Goal: Information Seeking & Learning: Learn about a topic

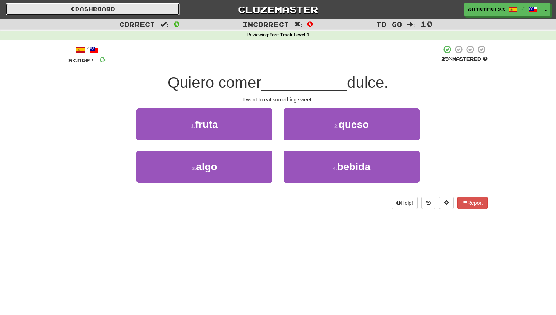
click at [86, 10] on link "Dashboard" at bounding box center [93, 9] width 174 height 13
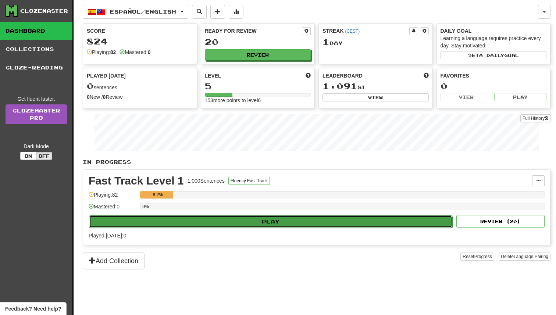
click at [260, 222] on button "Play" at bounding box center [271, 222] width 364 height 13
select select "**"
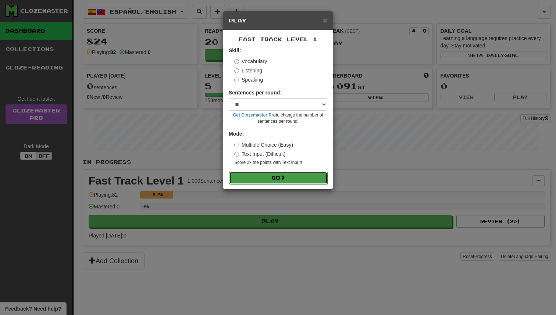
click at [270, 179] on button "Go" at bounding box center [278, 178] width 99 height 13
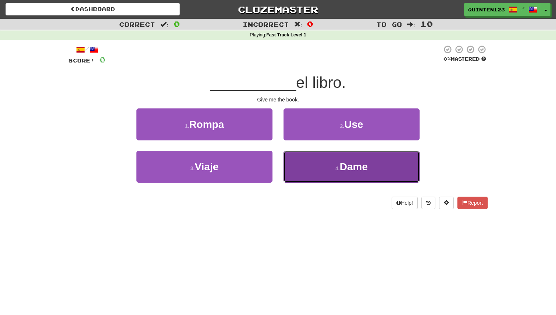
click at [343, 162] on span "Dame" at bounding box center [354, 166] width 28 height 11
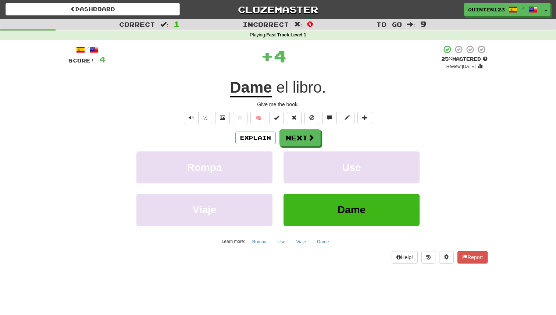
click at [261, 89] on u "Dame" at bounding box center [251, 88] width 42 height 19
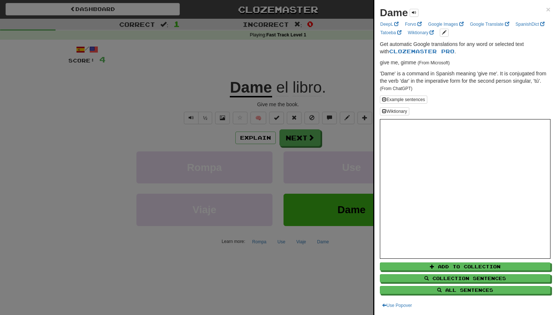
click at [284, 99] on div at bounding box center [278, 157] width 556 height 315
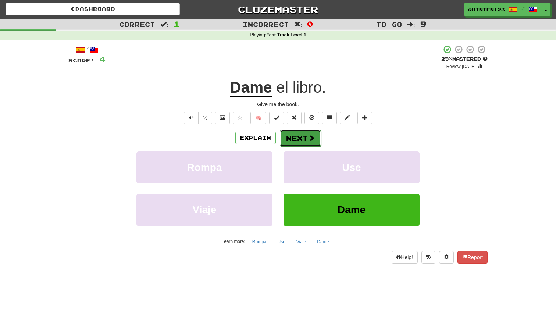
click at [303, 138] on button "Next" at bounding box center [300, 138] width 41 height 17
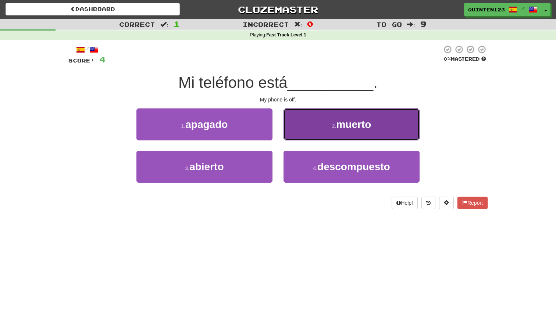
click at [312, 118] on button "2 . muerto" at bounding box center [352, 125] width 136 height 32
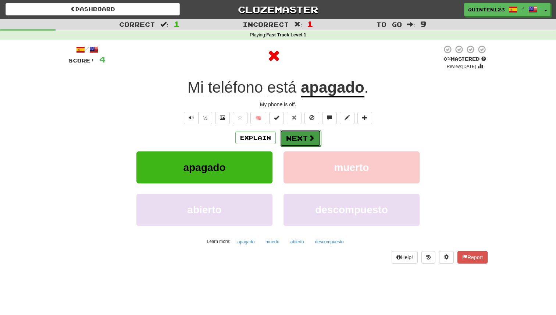
click at [303, 135] on button "Next" at bounding box center [300, 138] width 41 height 17
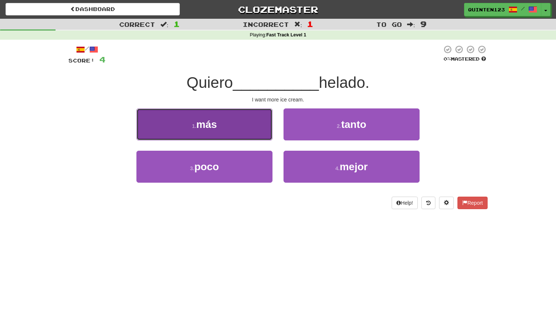
click at [241, 126] on button "1 . más" at bounding box center [205, 125] width 136 height 32
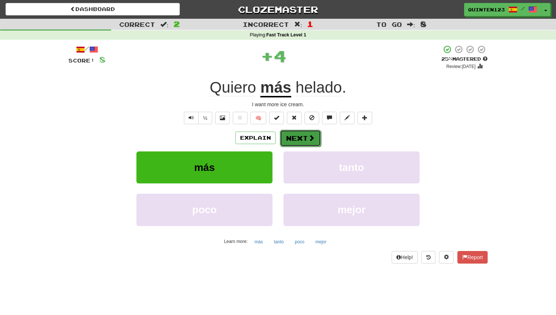
click at [300, 135] on button "Next" at bounding box center [300, 138] width 41 height 17
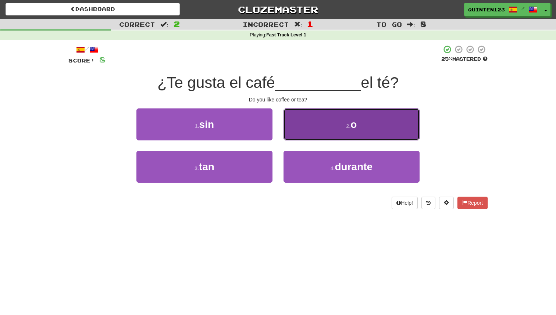
click at [308, 133] on button "2 . o" at bounding box center [352, 125] width 136 height 32
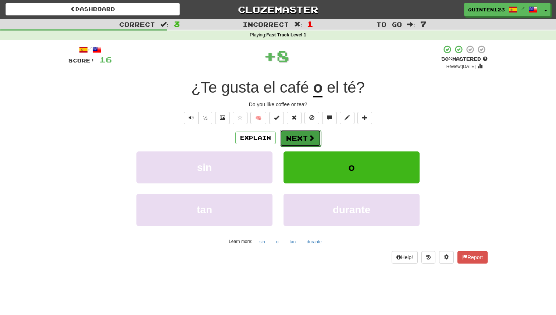
click at [308, 141] on span at bounding box center [311, 138] width 7 height 7
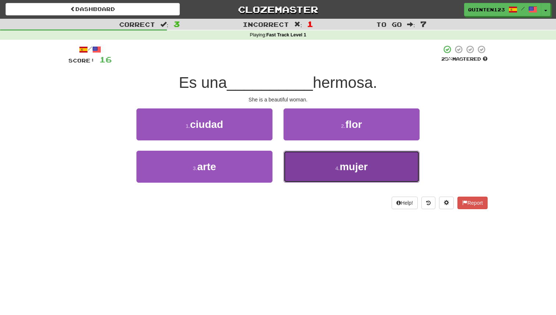
click at [349, 179] on button "4 . mujer" at bounding box center [352, 167] width 136 height 32
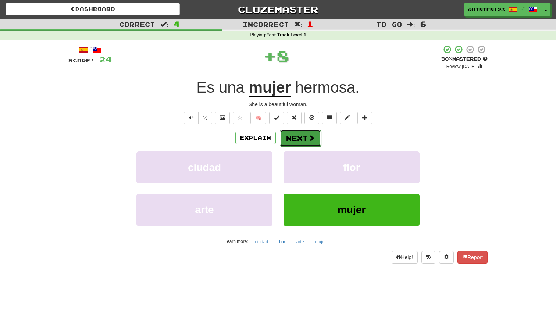
click at [315, 138] on button "Next" at bounding box center [300, 138] width 41 height 17
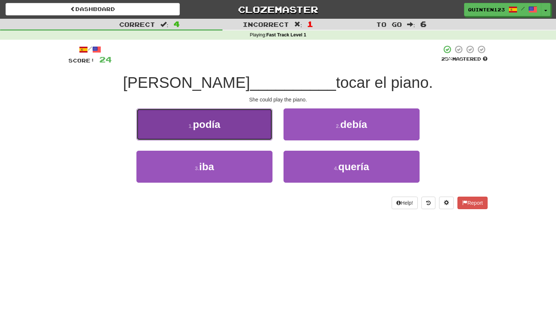
click at [235, 116] on button "1 . podía" at bounding box center [205, 125] width 136 height 32
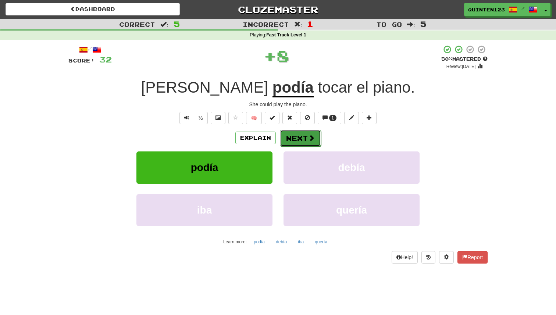
click at [311, 137] on span at bounding box center [311, 138] width 7 height 7
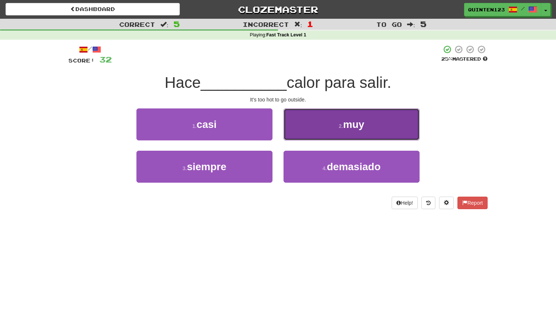
click at [325, 122] on button "2 . muy" at bounding box center [352, 125] width 136 height 32
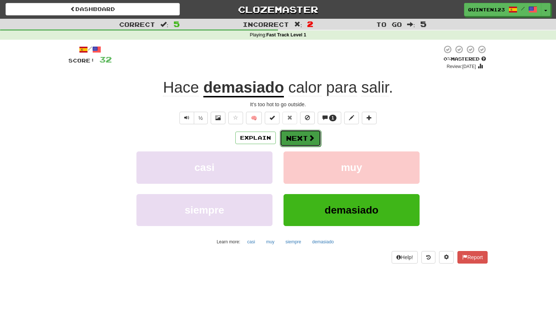
click at [310, 143] on button "Next" at bounding box center [300, 138] width 41 height 17
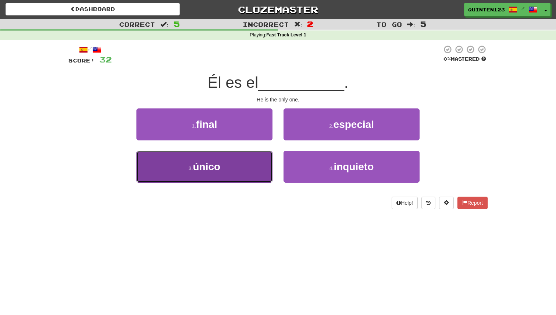
click at [253, 177] on button "3 . único" at bounding box center [205, 167] width 136 height 32
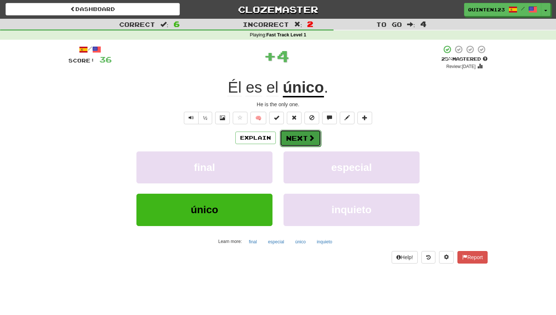
click at [303, 137] on button "Next" at bounding box center [300, 138] width 41 height 17
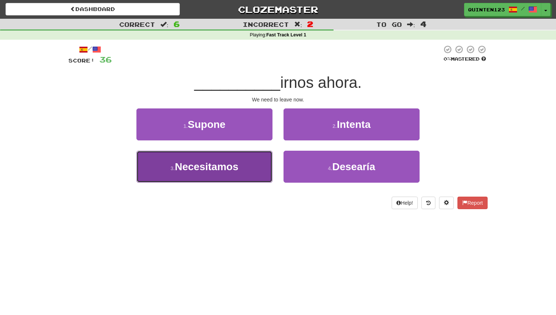
click at [247, 176] on button "3 . Necesitamos" at bounding box center [205, 167] width 136 height 32
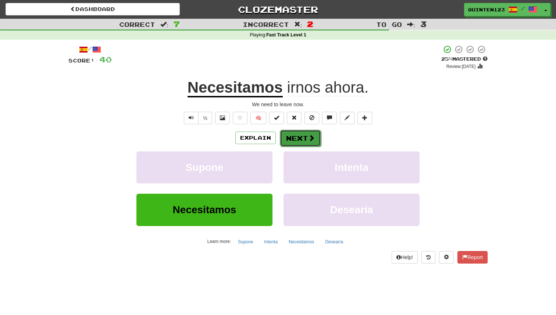
click at [306, 138] on button "Next" at bounding box center [300, 138] width 41 height 17
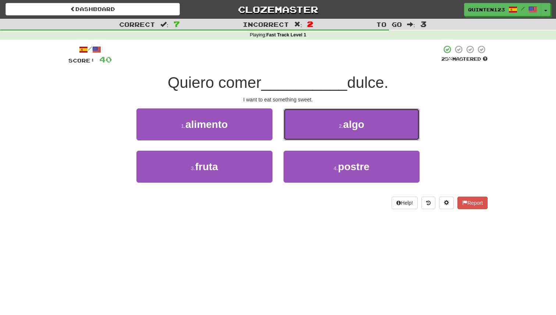
click at [306, 138] on button "2 . algo" at bounding box center [352, 125] width 136 height 32
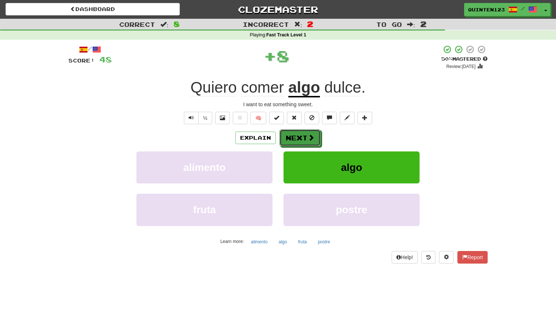
click at [306, 138] on button "Next" at bounding box center [300, 138] width 41 height 17
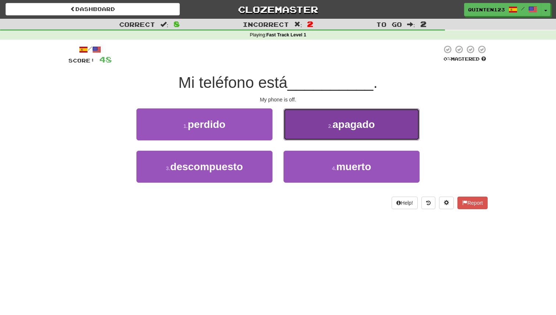
click at [338, 114] on button "2 . apagado" at bounding box center [352, 125] width 136 height 32
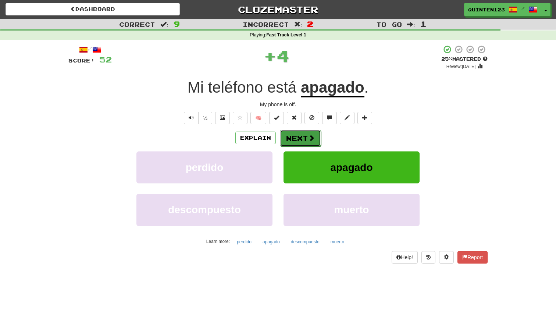
click at [311, 141] on span at bounding box center [311, 138] width 7 height 7
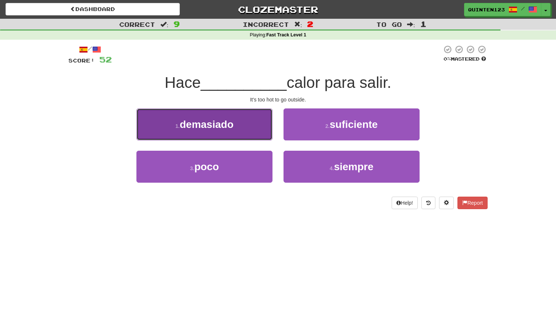
click at [254, 134] on button "1 . demasiado" at bounding box center [205, 125] width 136 height 32
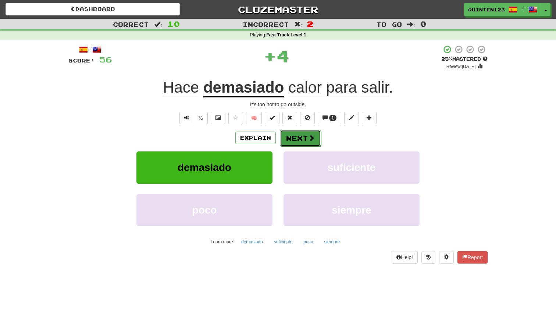
click at [309, 141] on span at bounding box center [311, 138] width 7 height 7
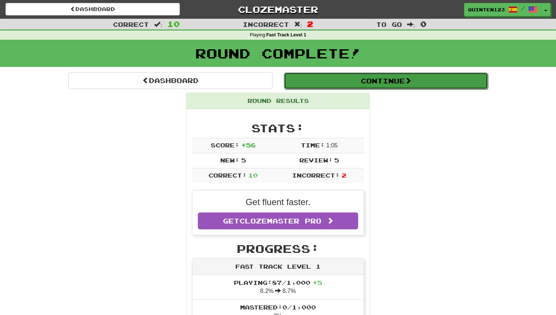
click at [374, 79] on button "Continue" at bounding box center [386, 81] width 204 height 17
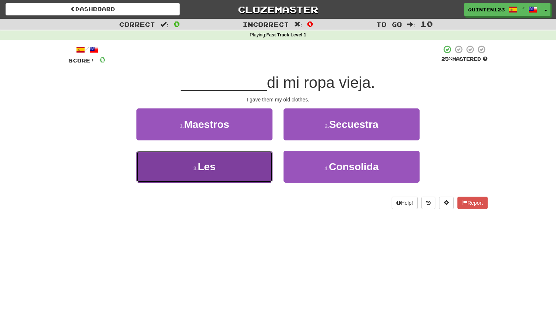
click at [229, 172] on button "3 . Les" at bounding box center [205, 167] width 136 height 32
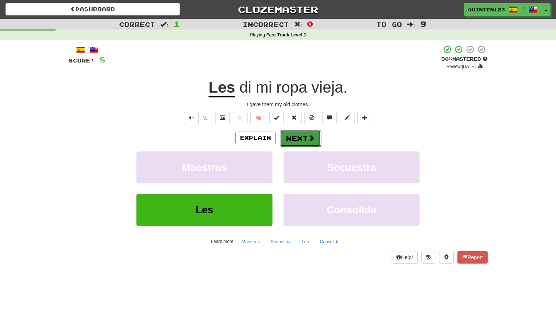
click at [319, 137] on button "Next" at bounding box center [300, 138] width 41 height 17
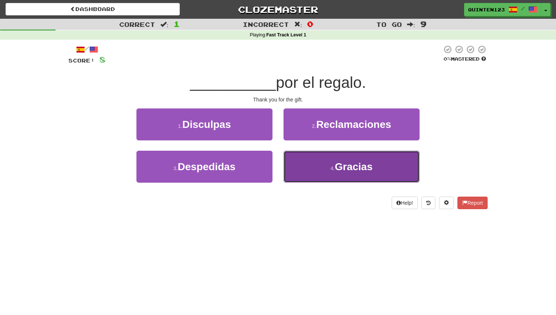
click at [336, 165] on span "Gracias" at bounding box center [354, 166] width 38 height 11
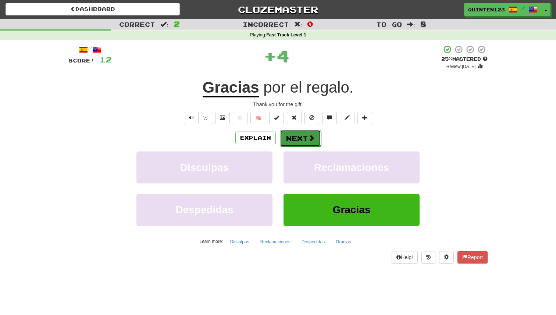
click at [310, 139] on span at bounding box center [311, 138] width 7 height 7
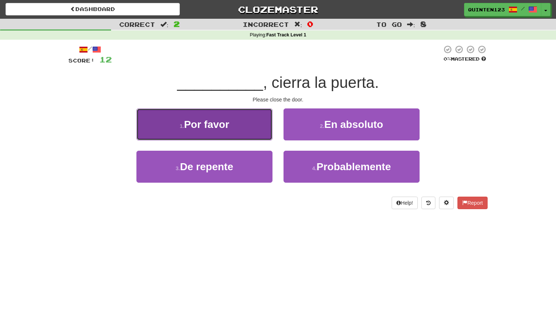
click at [253, 130] on button "1 . Por favor" at bounding box center [205, 125] width 136 height 32
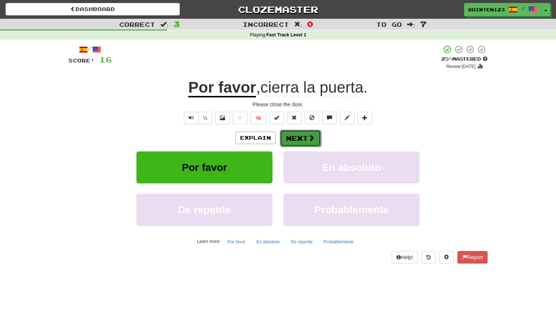
click at [294, 142] on button "Next" at bounding box center [300, 138] width 41 height 17
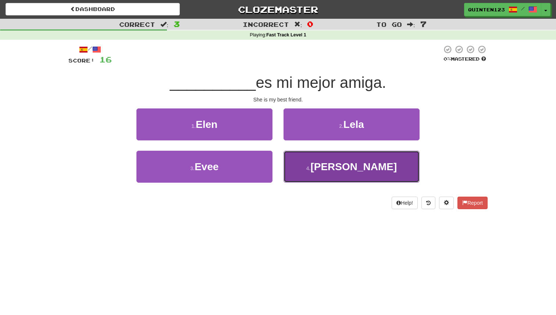
click at [316, 163] on button "4 . Ella" at bounding box center [352, 167] width 136 height 32
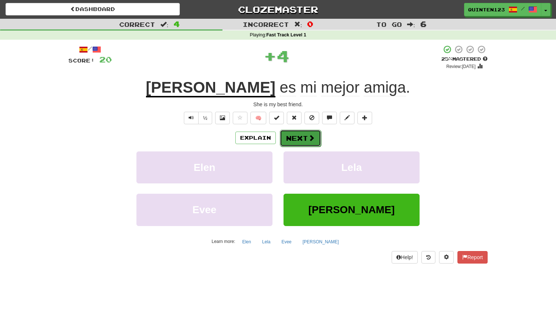
click at [301, 138] on button "Next" at bounding box center [300, 138] width 41 height 17
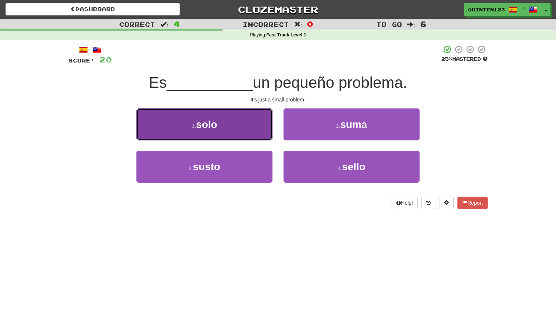
click at [258, 130] on button "1 . solo" at bounding box center [205, 125] width 136 height 32
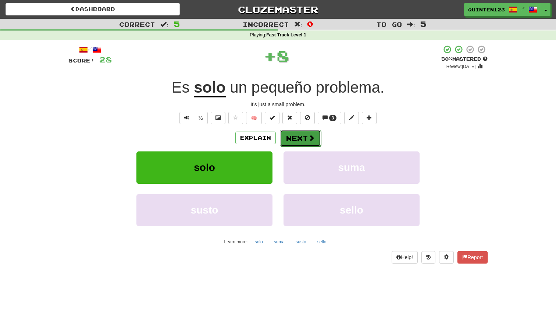
click at [309, 140] on span at bounding box center [311, 138] width 7 height 7
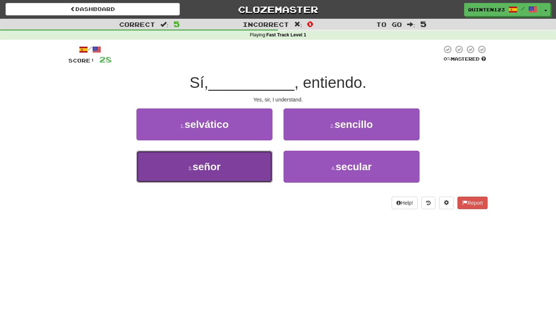
click at [255, 161] on button "3 . señor" at bounding box center [205, 167] width 136 height 32
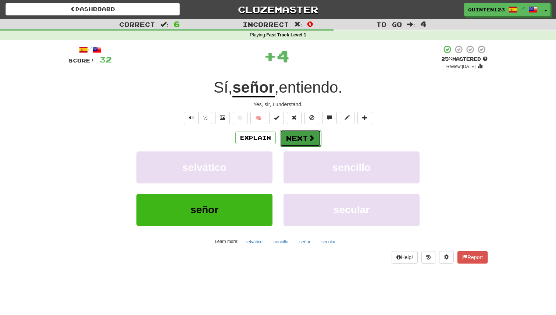
click at [300, 142] on button "Next" at bounding box center [300, 138] width 41 height 17
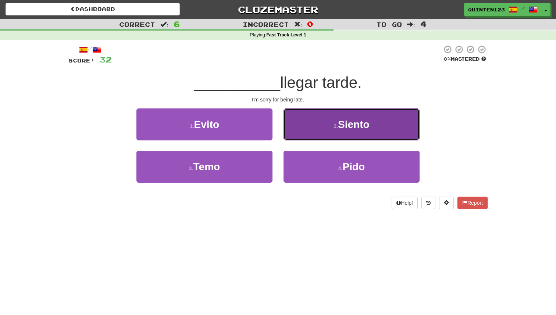
click at [318, 133] on button "2 . Siento" at bounding box center [352, 125] width 136 height 32
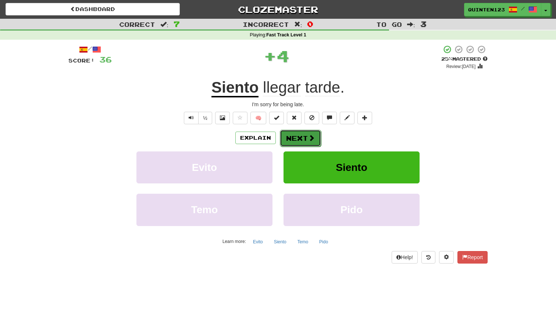
click at [303, 142] on button "Next" at bounding box center [300, 138] width 41 height 17
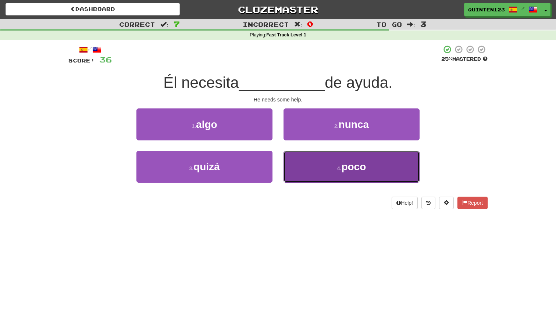
click at [343, 178] on button "4 . poco" at bounding box center [352, 167] width 136 height 32
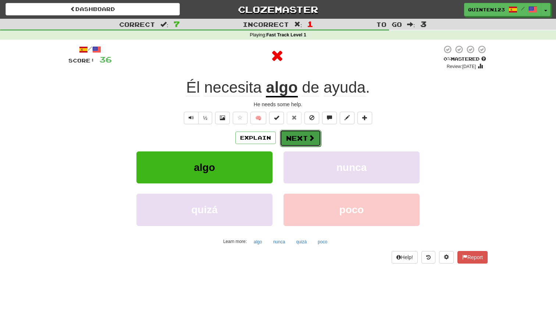
click at [302, 144] on button "Next" at bounding box center [300, 138] width 41 height 17
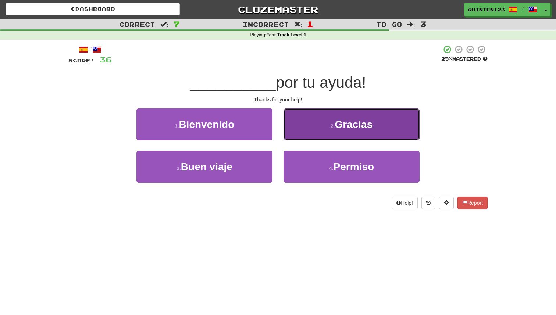
click at [326, 125] on button "2 . Gracias" at bounding box center [352, 125] width 136 height 32
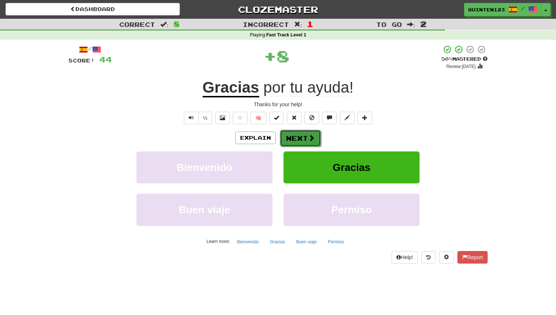
click at [304, 143] on button "Next" at bounding box center [300, 138] width 41 height 17
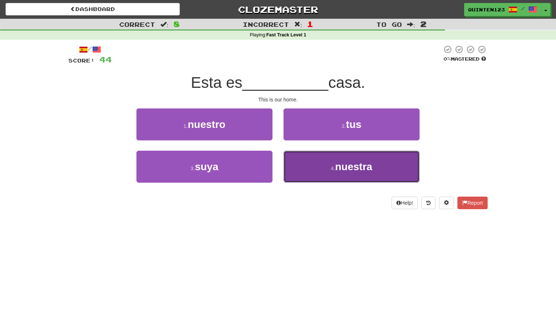
click at [321, 158] on button "4 . nuestra" at bounding box center [352, 167] width 136 height 32
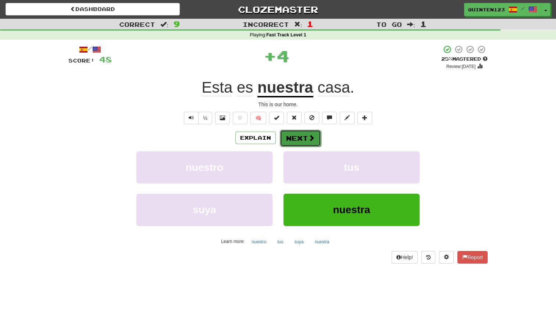
click at [311, 140] on span at bounding box center [311, 138] width 7 height 7
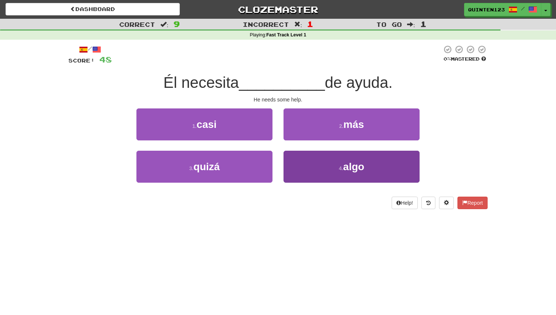
click at [321, 171] on button "4 . algo" at bounding box center [352, 167] width 136 height 32
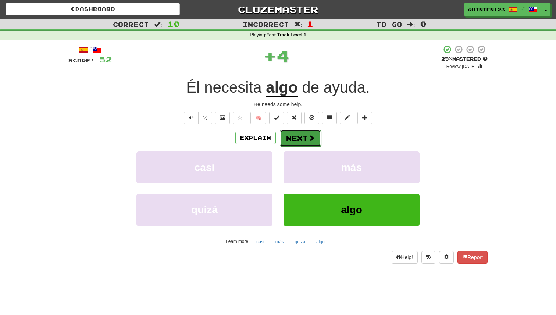
click at [302, 137] on button "Next" at bounding box center [300, 138] width 41 height 17
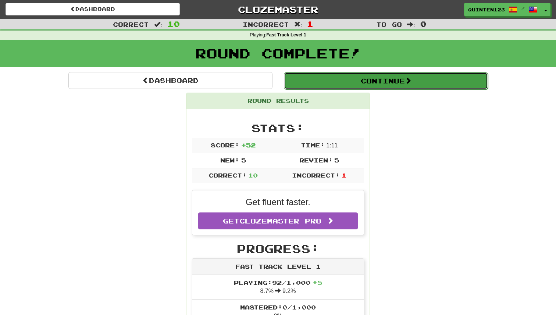
click at [342, 82] on button "Continue" at bounding box center [386, 81] width 204 height 17
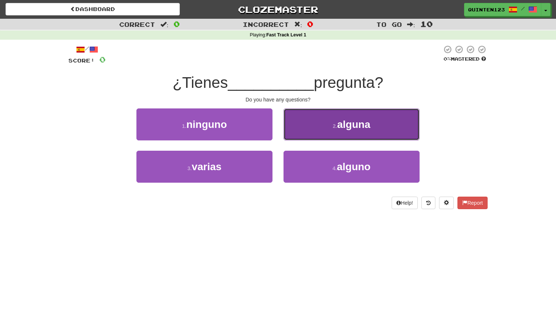
click at [341, 136] on button "2 . alguna" at bounding box center [352, 125] width 136 height 32
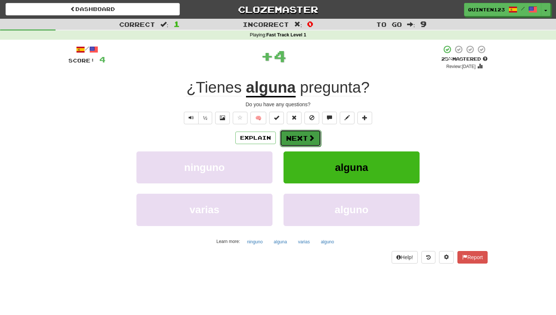
click at [311, 135] on span at bounding box center [311, 138] width 7 height 7
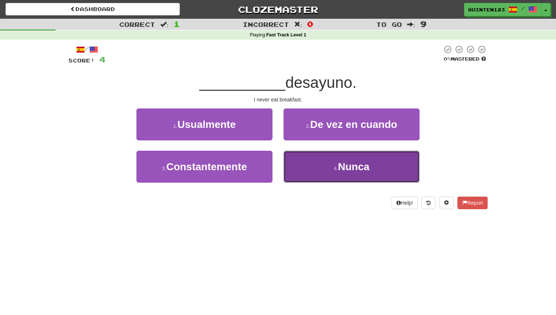
click at [331, 161] on button "4 . Nunca" at bounding box center [352, 167] width 136 height 32
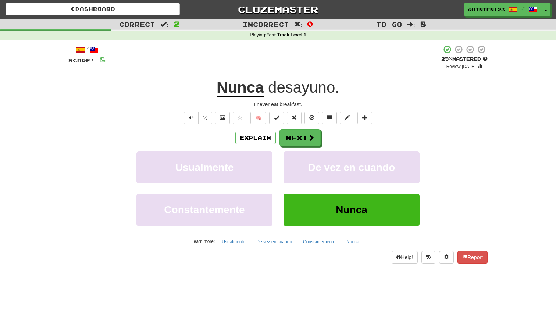
click at [253, 95] on u "Nunca" at bounding box center [240, 88] width 47 height 19
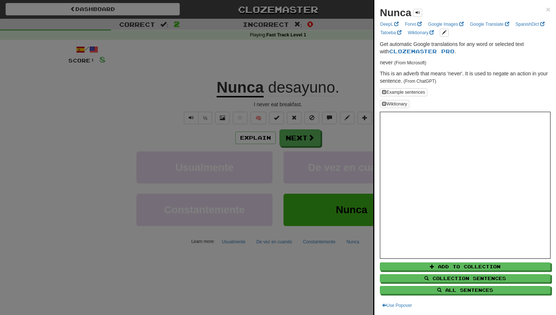
click at [289, 174] on div at bounding box center [278, 157] width 556 height 315
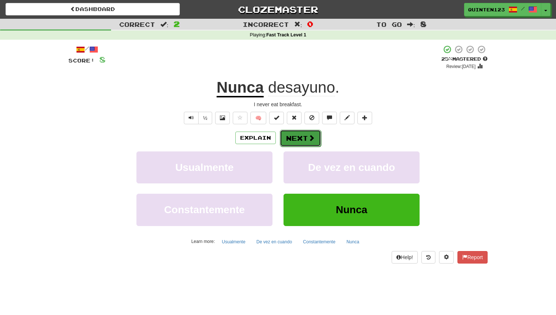
click at [316, 141] on button "Next" at bounding box center [300, 138] width 41 height 17
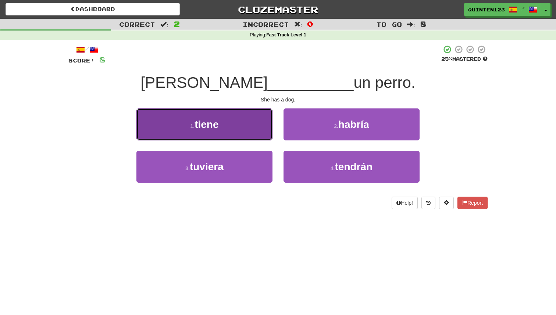
click at [239, 128] on button "1 . tiene" at bounding box center [205, 125] width 136 height 32
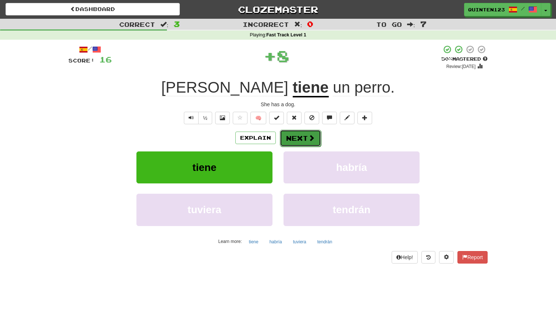
click at [300, 139] on button "Next" at bounding box center [300, 138] width 41 height 17
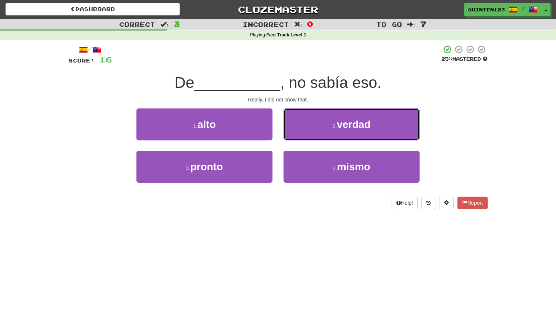
click at [300, 139] on button "2 . verdad" at bounding box center [352, 125] width 136 height 32
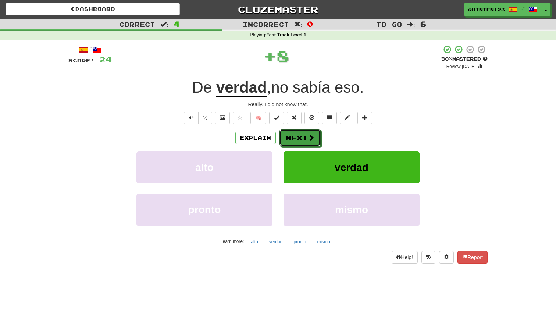
click at [300, 139] on button "Next" at bounding box center [300, 138] width 41 height 17
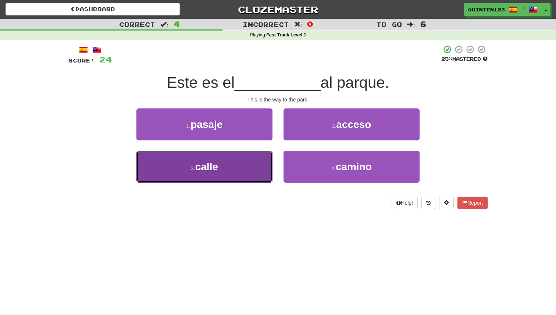
click at [254, 179] on button "3 . calle" at bounding box center [205, 167] width 136 height 32
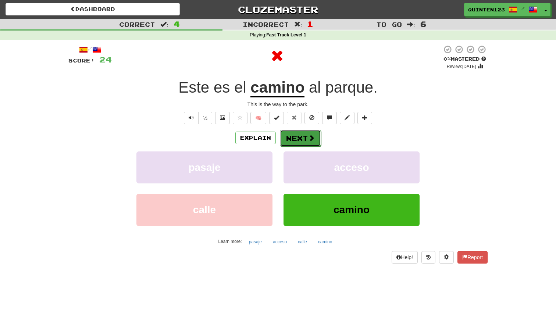
click at [315, 142] on button "Next" at bounding box center [300, 138] width 41 height 17
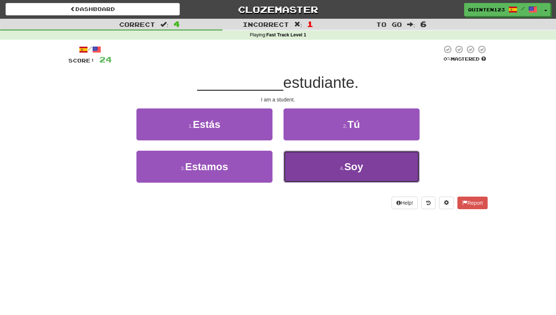
click at [329, 163] on button "4 . Soy" at bounding box center [352, 167] width 136 height 32
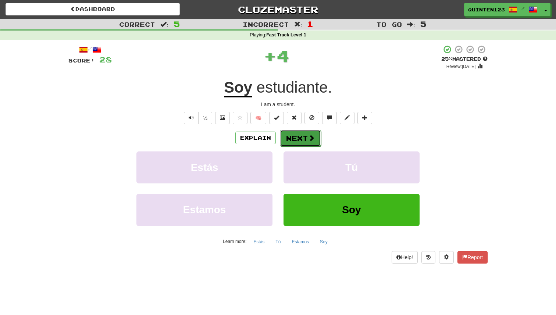
click at [304, 140] on button "Next" at bounding box center [300, 138] width 41 height 17
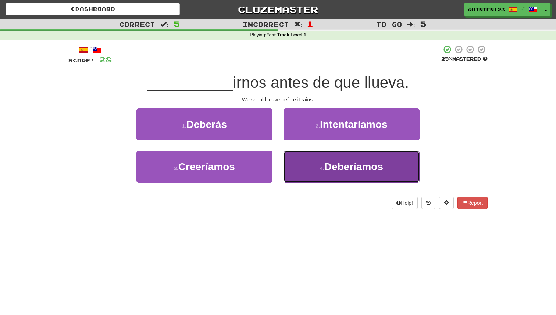
click at [296, 158] on button "4 . Deberíamos" at bounding box center [352, 167] width 136 height 32
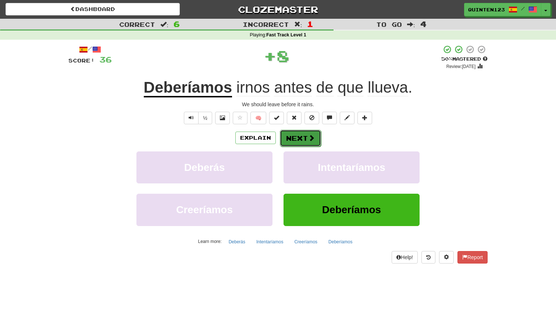
click at [304, 138] on button "Next" at bounding box center [300, 138] width 41 height 17
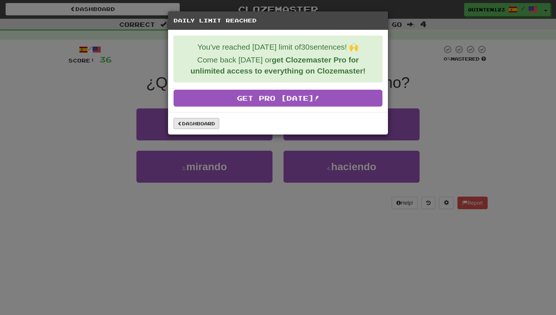
click at [187, 128] on link "Dashboard" at bounding box center [197, 123] width 46 height 11
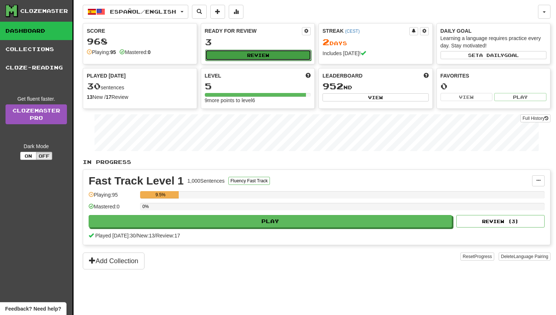
click at [239, 56] on button "Review" at bounding box center [258, 55] width 106 height 11
select select "**"
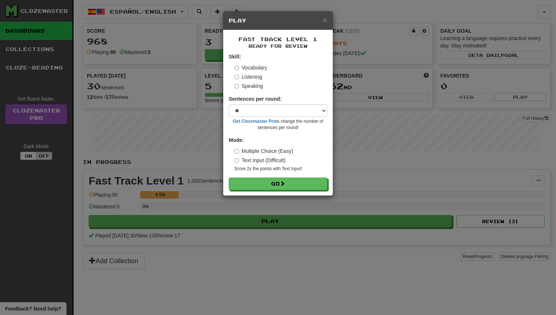
click at [195, 90] on div "× Play Fast Track Level 1 Ready for Review Skill: Vocabulary Listening Speaking…" at bounding box center [278, 157] width 556 height 315
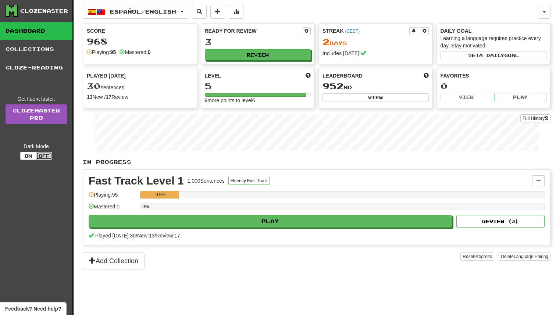
click at [43, 156] on button "Off" at bounding box center [44, 156] width 16 height 8
click at [29, 157] on button "On" at bounding box center [28, 156] width 16 height 8
